Goal: Information Seeking & Learning: Check status

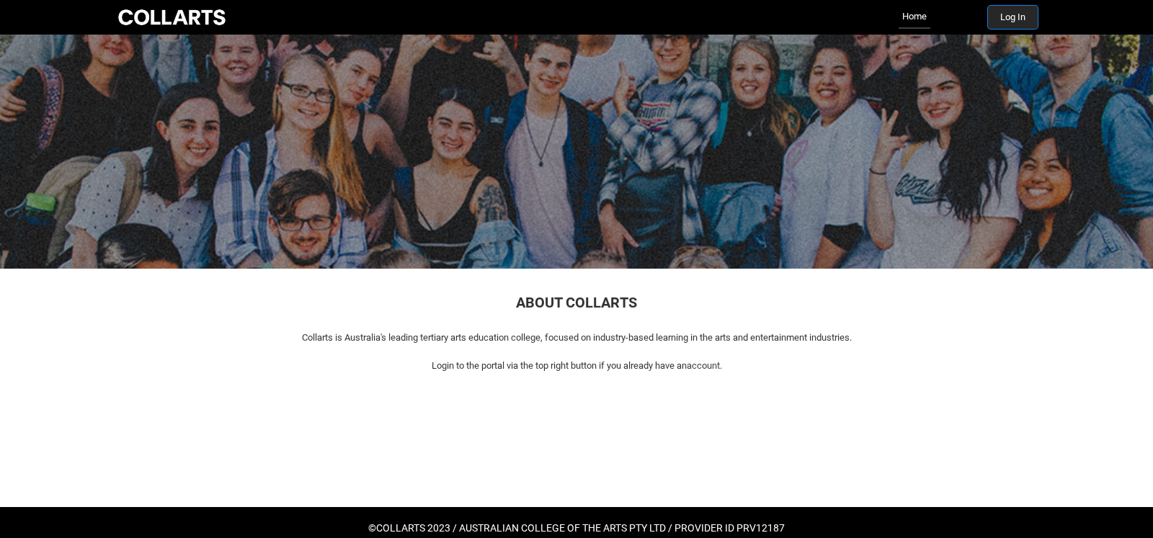
click at [1022, 14] on button "Log In" at bounding box center [1013, 17] width 50 height 23
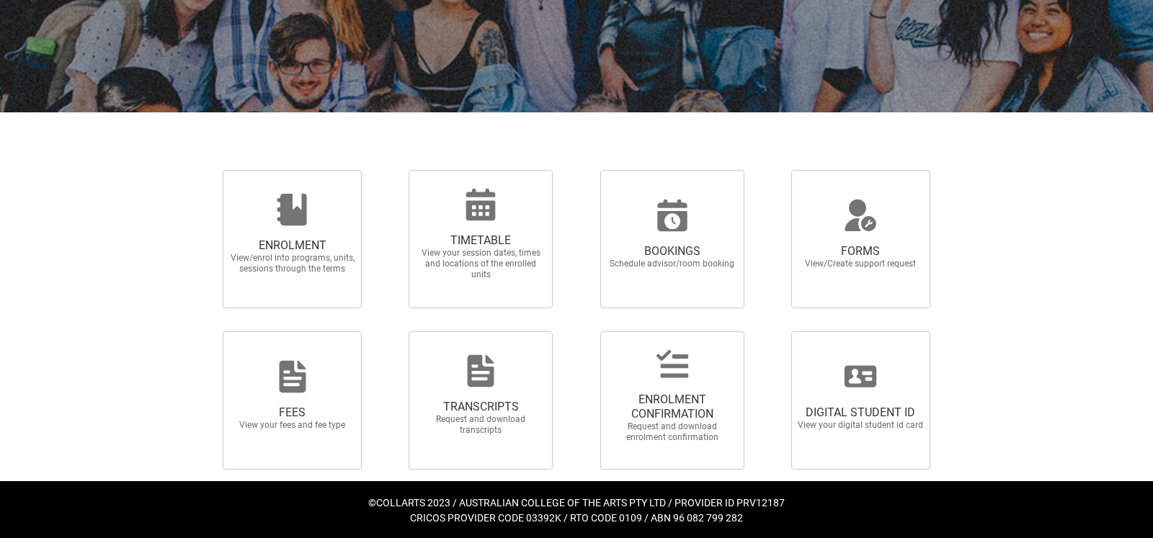
scroll to position [242, 0]
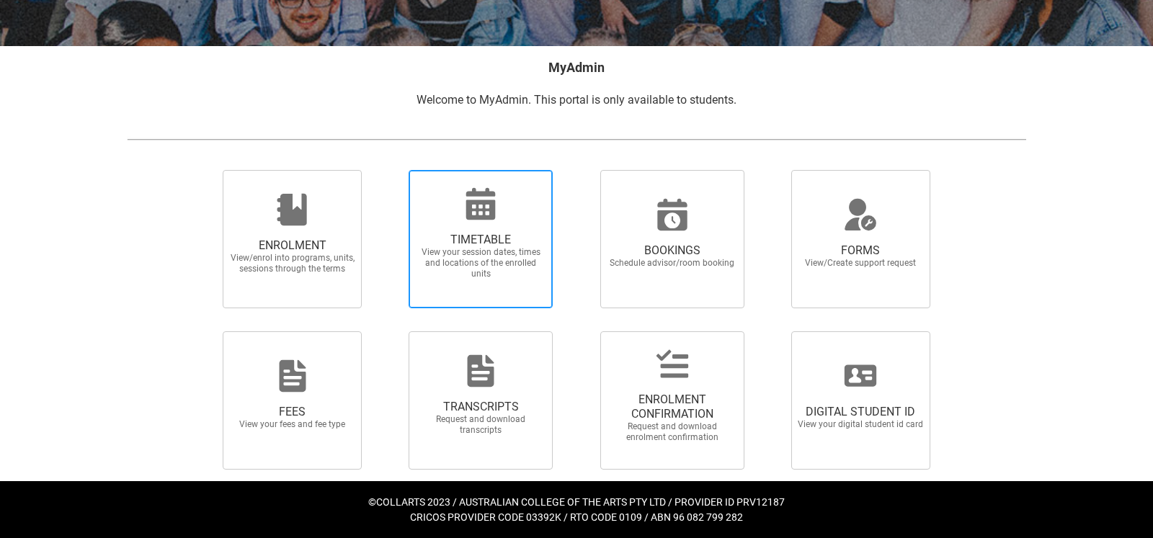
click at [495, 239] on span "TIMETABLE" at bounding box center [480, 240] width 127 height 14
click at [391, 170] on input "TIMETABLE View your session dates, times and locations of the enrolled units" at bounding box center [390, 169] width 1 height 1
radio input "true"
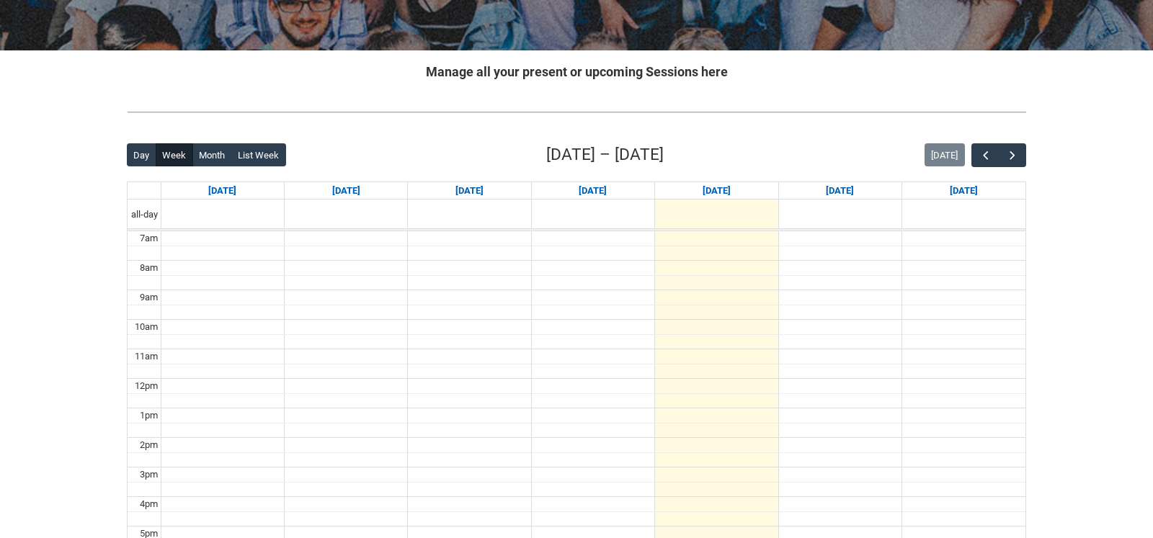
scroll to position [280, 0]
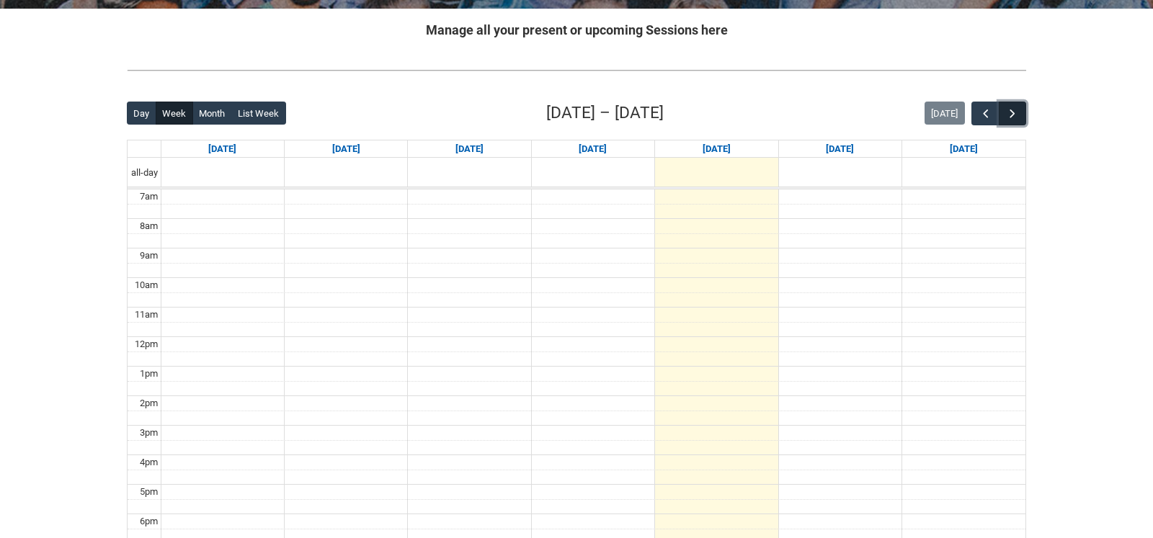
click at [1014, 116] on span "button" at bounding box center [1012, 114] width 14 height 14
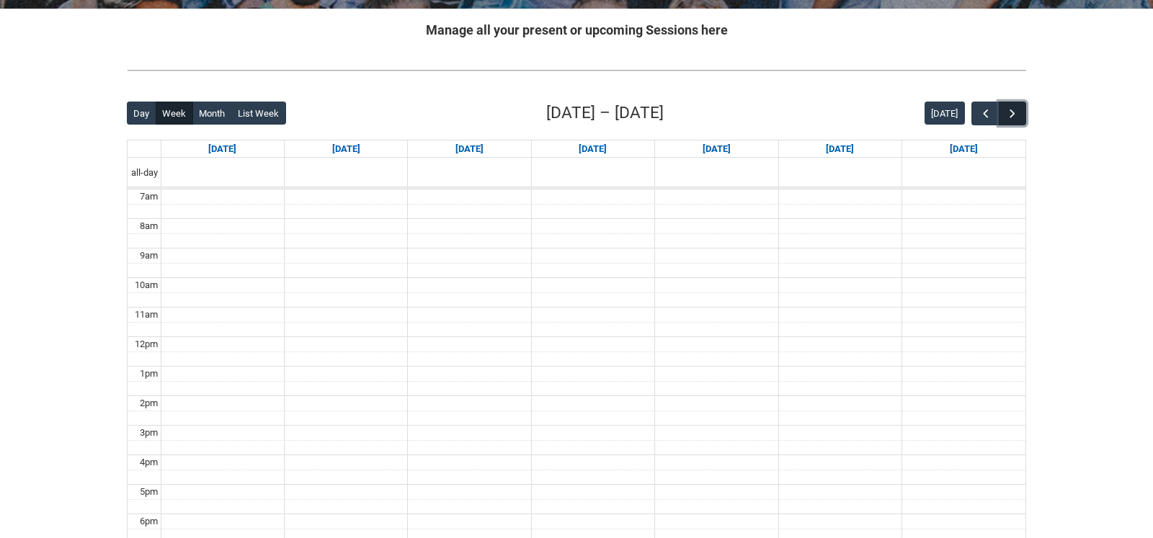
click at [1014, 116] on span "button" at bounding box center [1012, 114] width 14 height 14
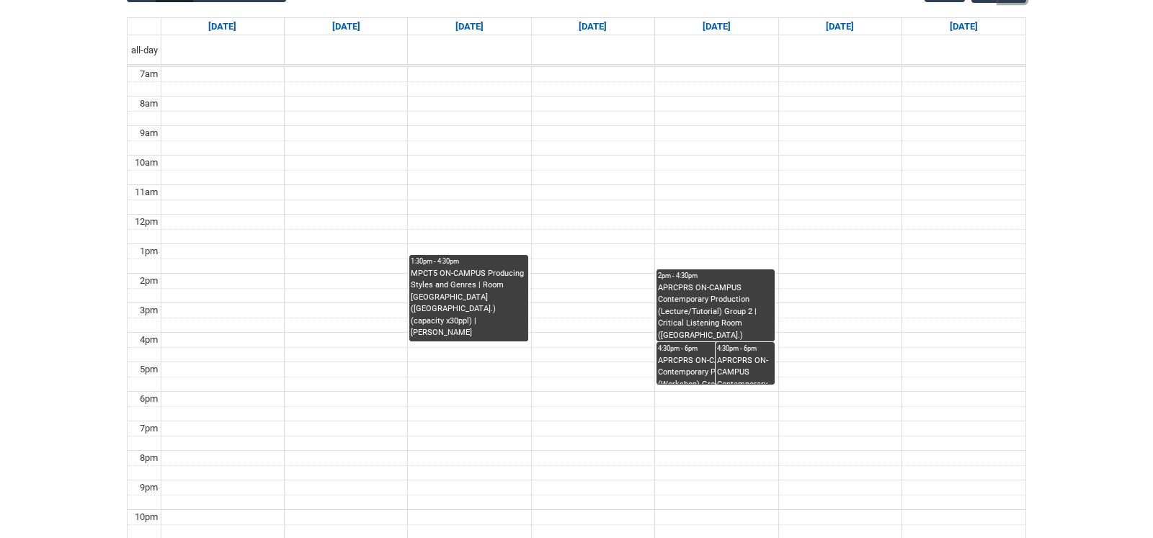
scroll to position [398, 0]
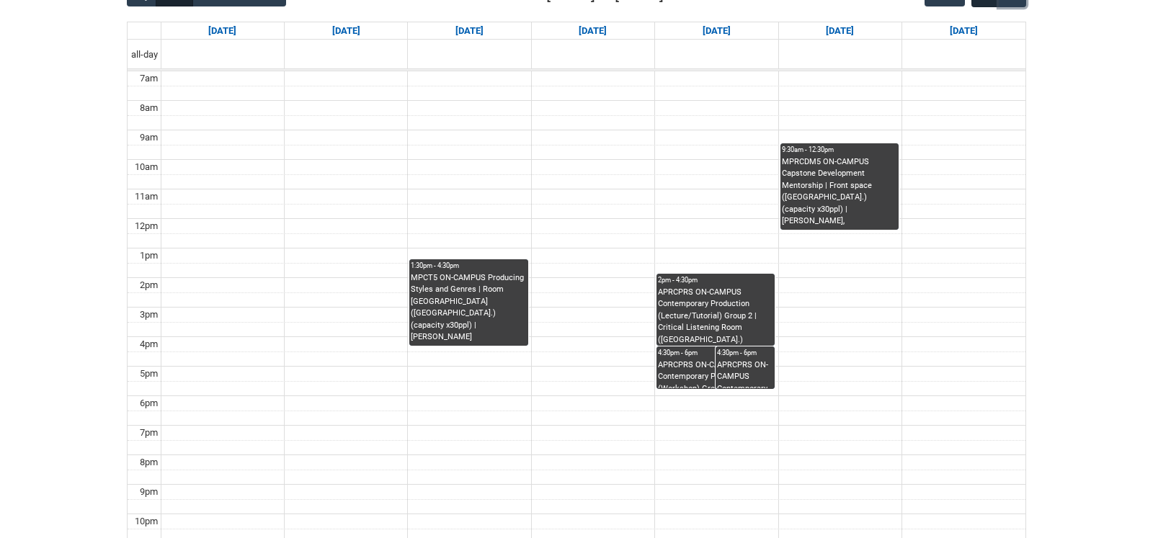
scroll to position [365, 0]
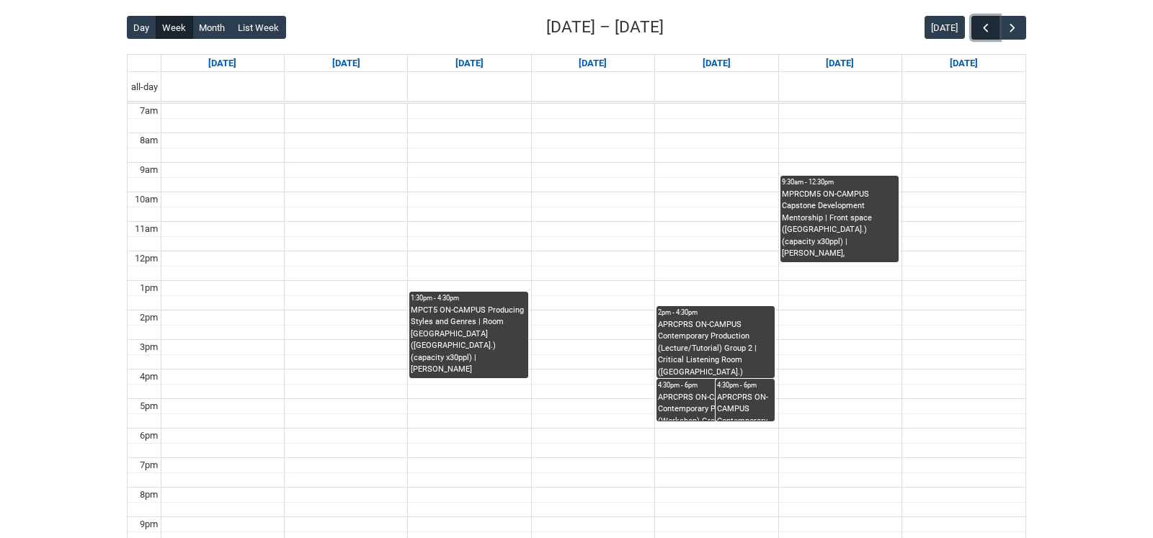
click at [979, 24] on span "button" at bounding box center [986, 28] width 14 height 14
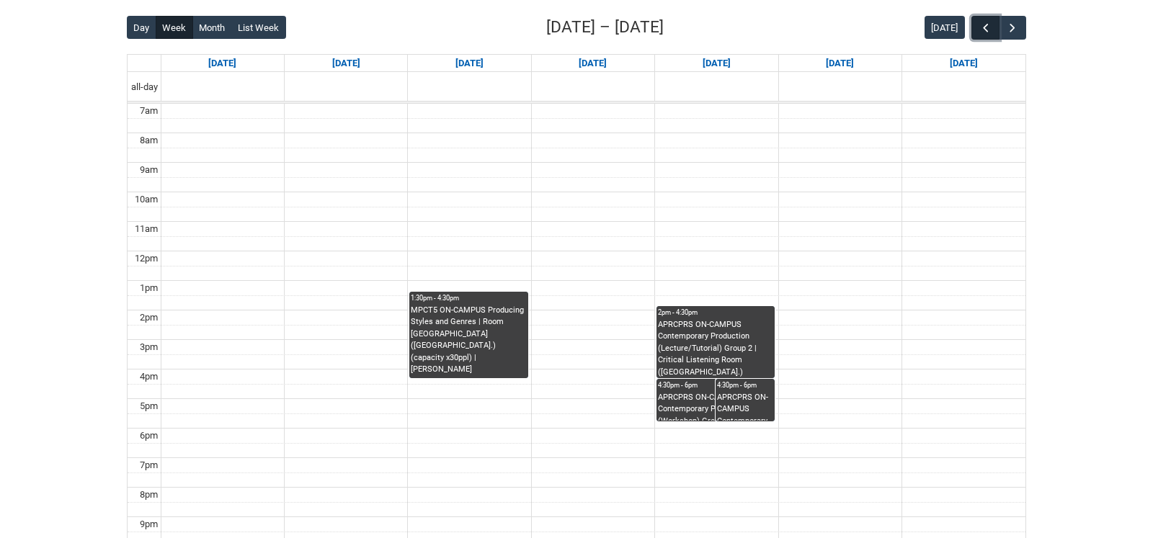
click at [979, 24] on span "button" at bounding box center [986, 28] width 14 height 14
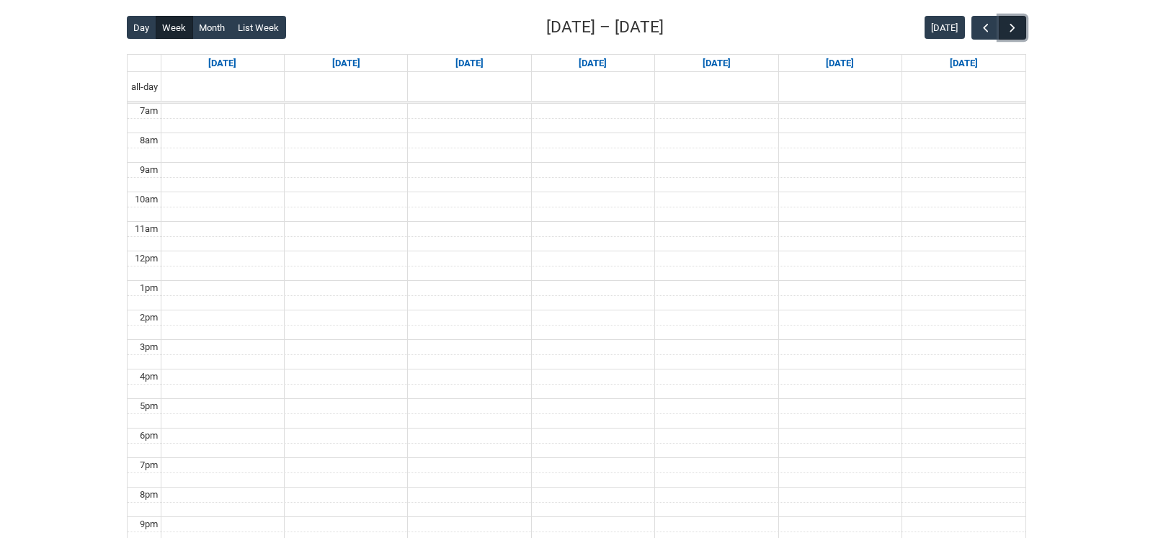
click at [1012, 23] on span "button" at bounding box center [1012, 28] width 14 height 14
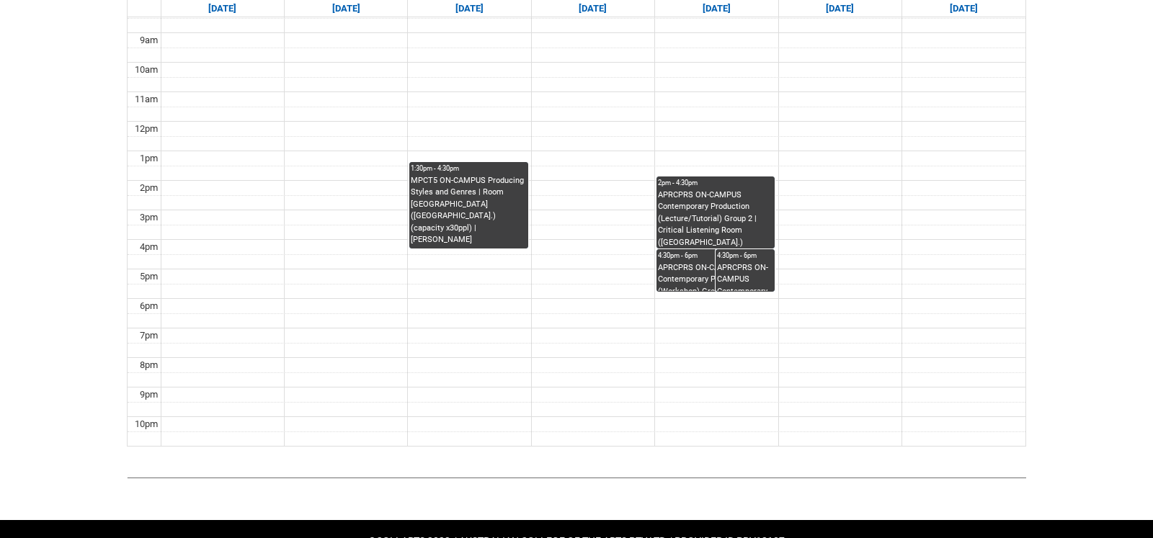
scroll to position [524, 0]
